Goal: Task Accomplishment & Management: Use online tool/utility

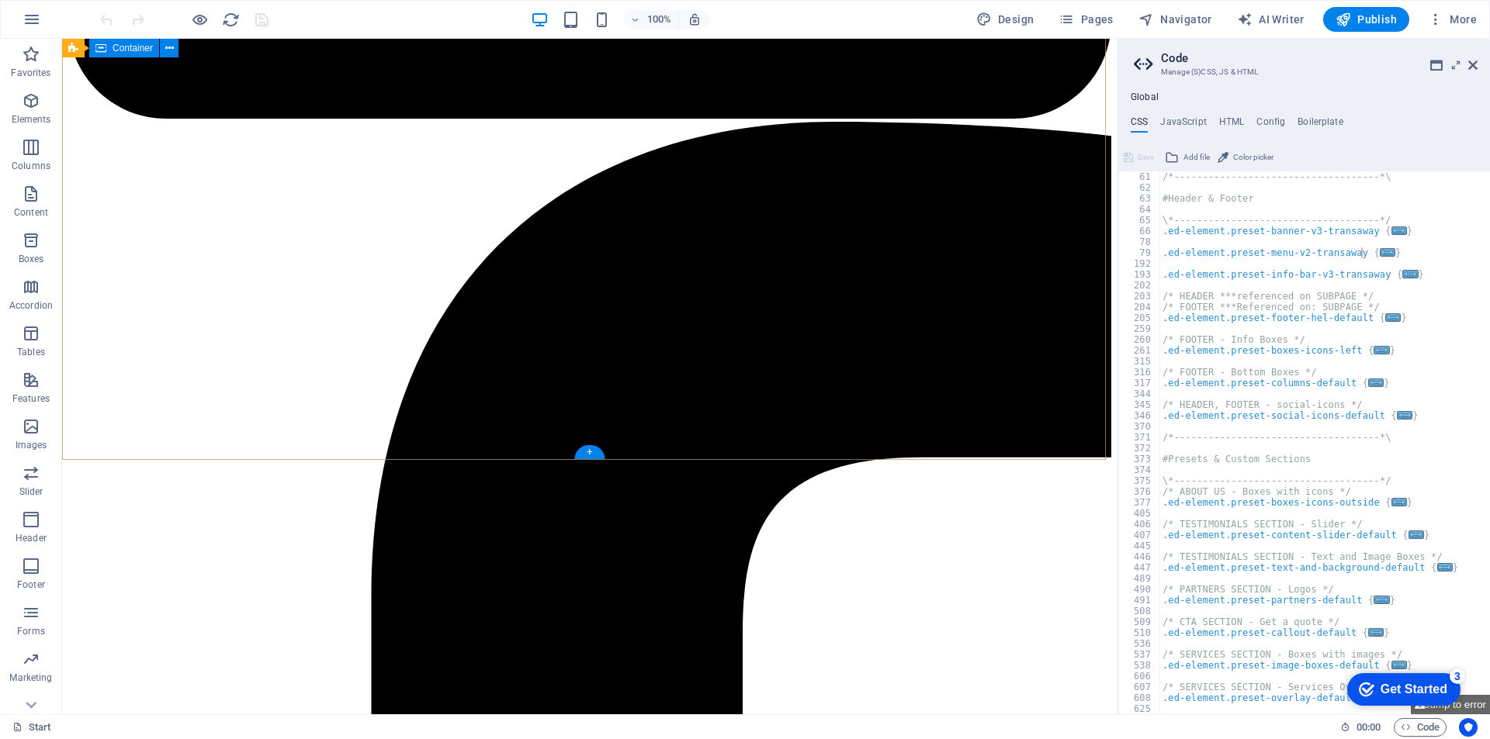
scroll to position [2716, 0]
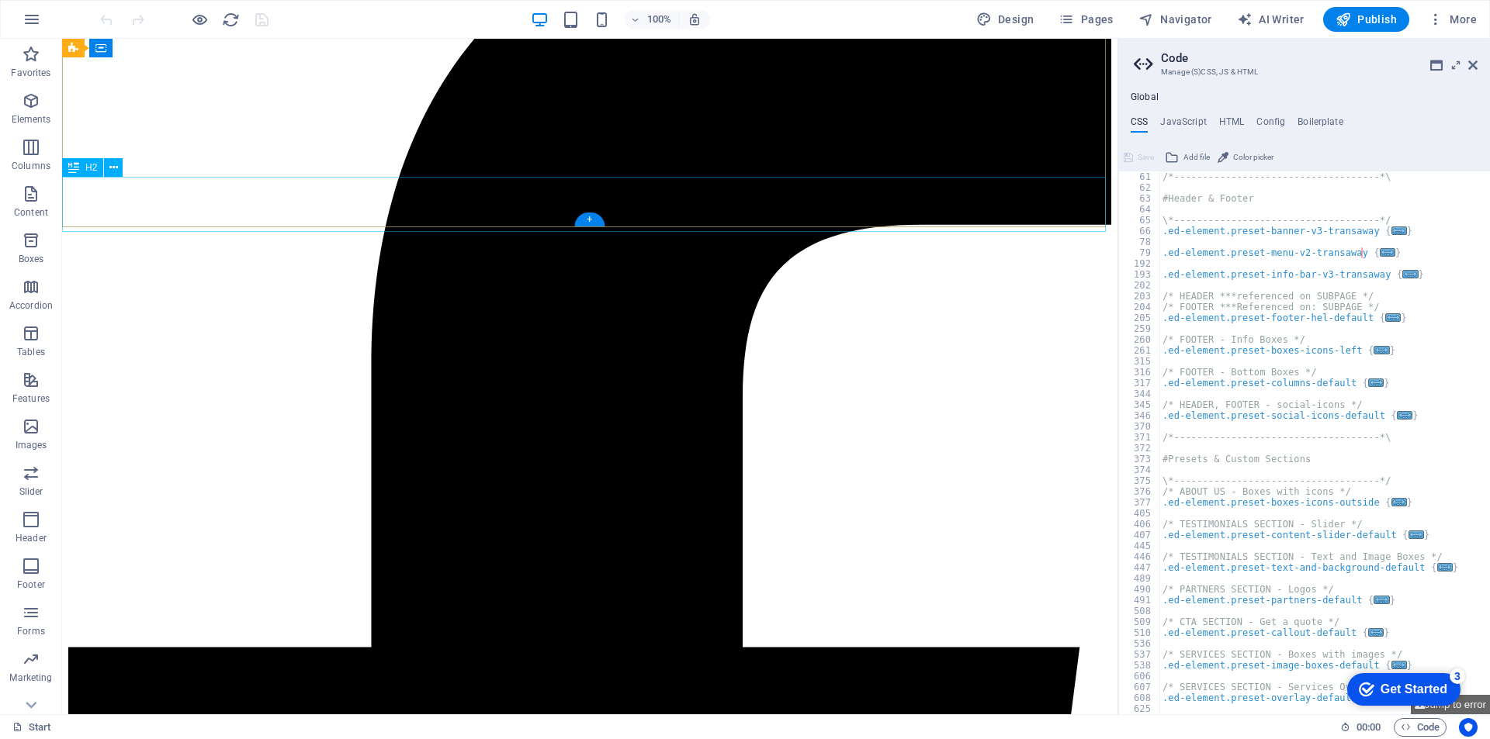
click at [185, 211] on div "Drag here to replace the existing content. Press “Ctrl” if you want to create a…" at bounding box center [589, 377] width 1055 height 676
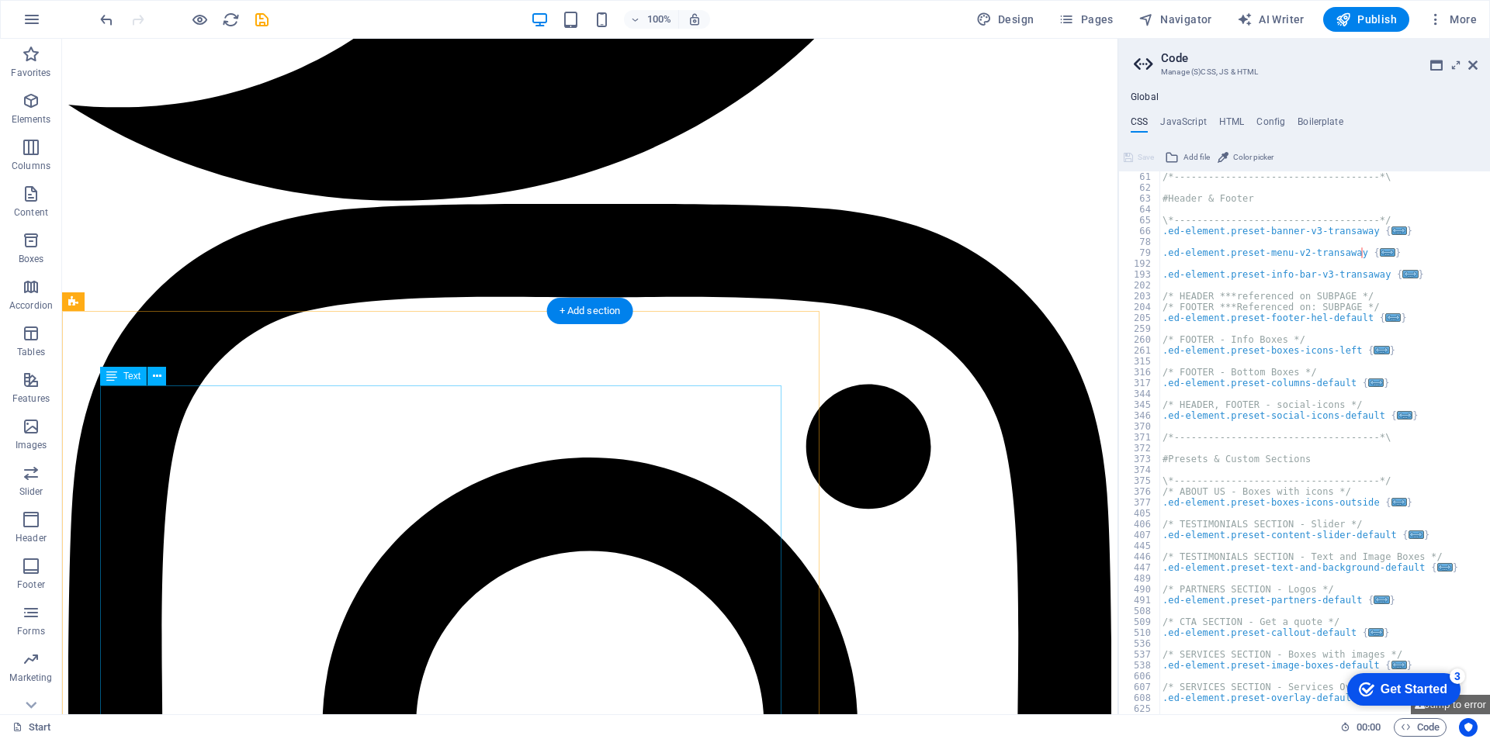
scroll to position [5354, 0]
